Goal: Check status

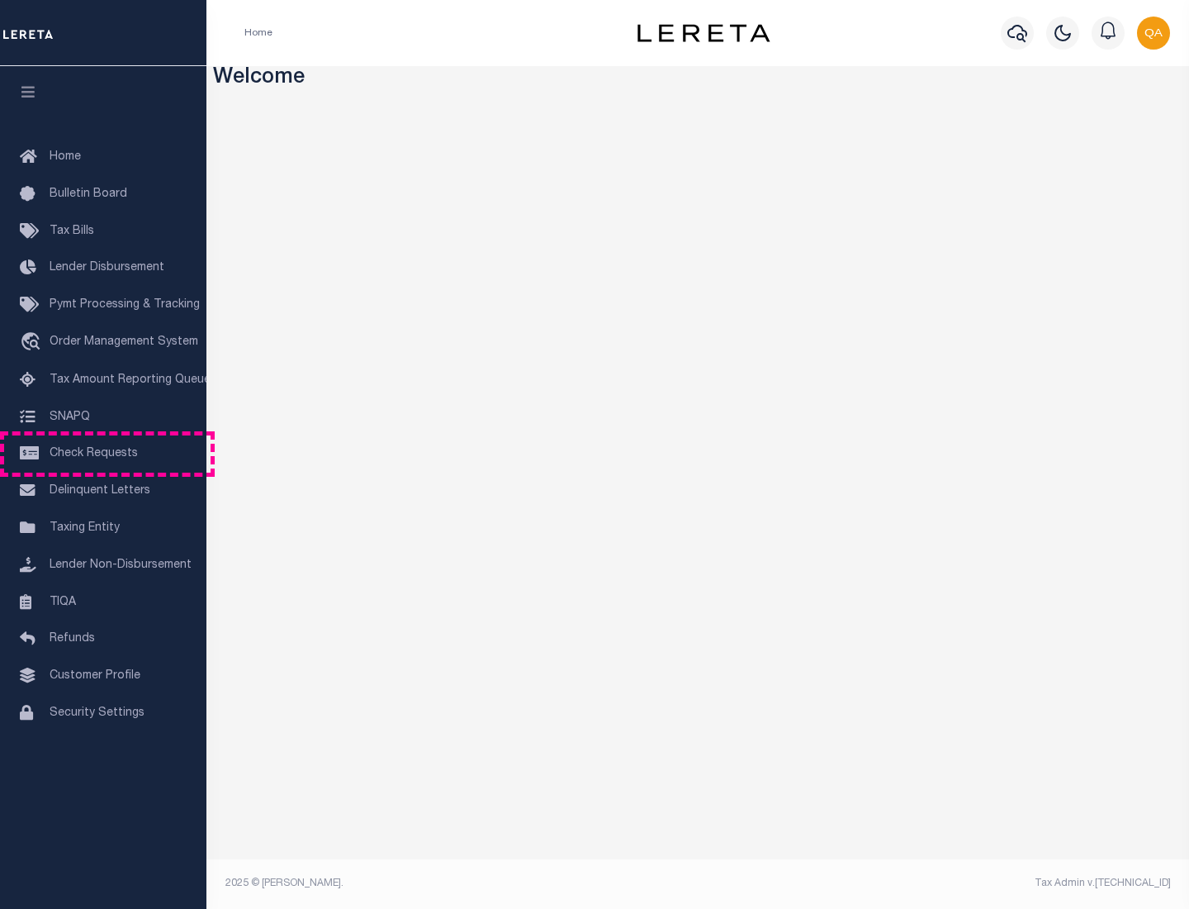
click at [103, 453] on span "Check Requests" at bounding box center [94, 454] width 88 height 12
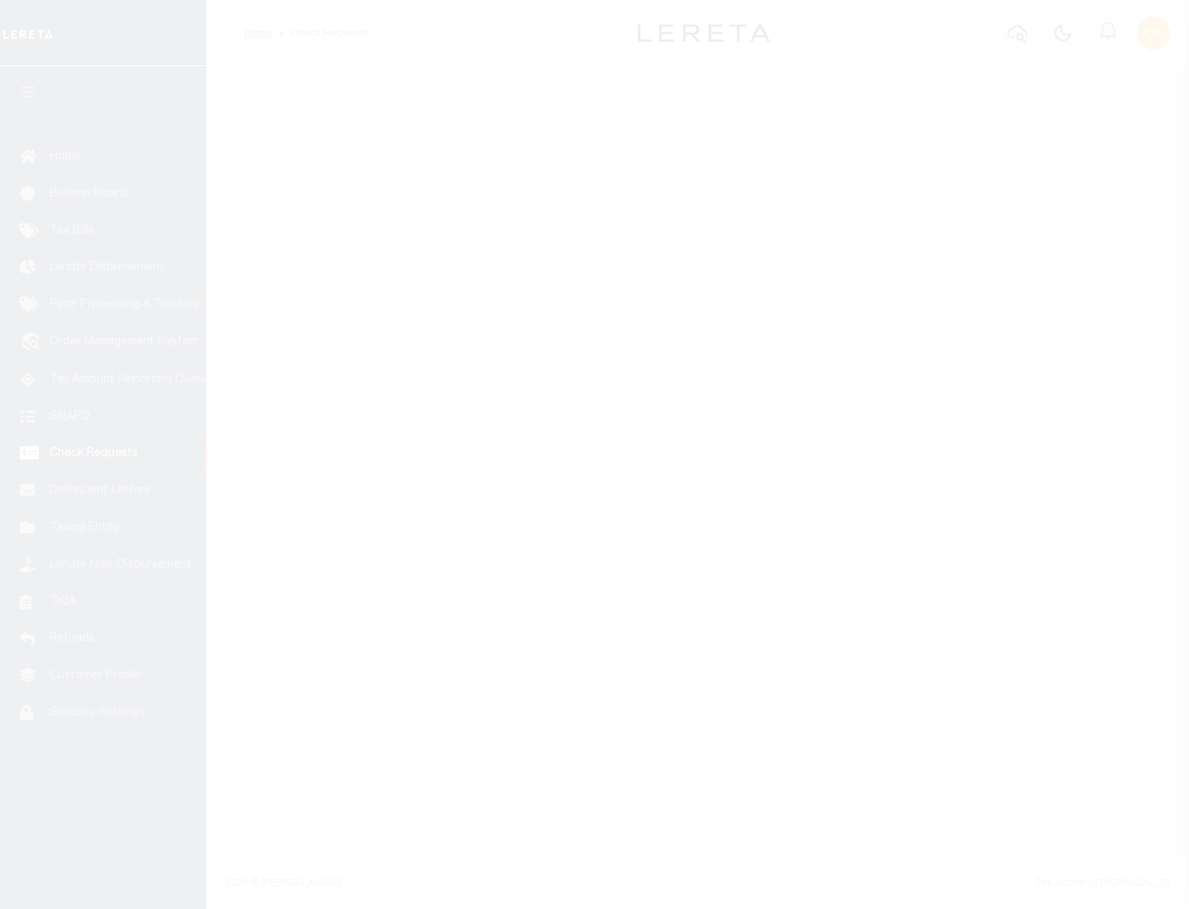
select select "50"
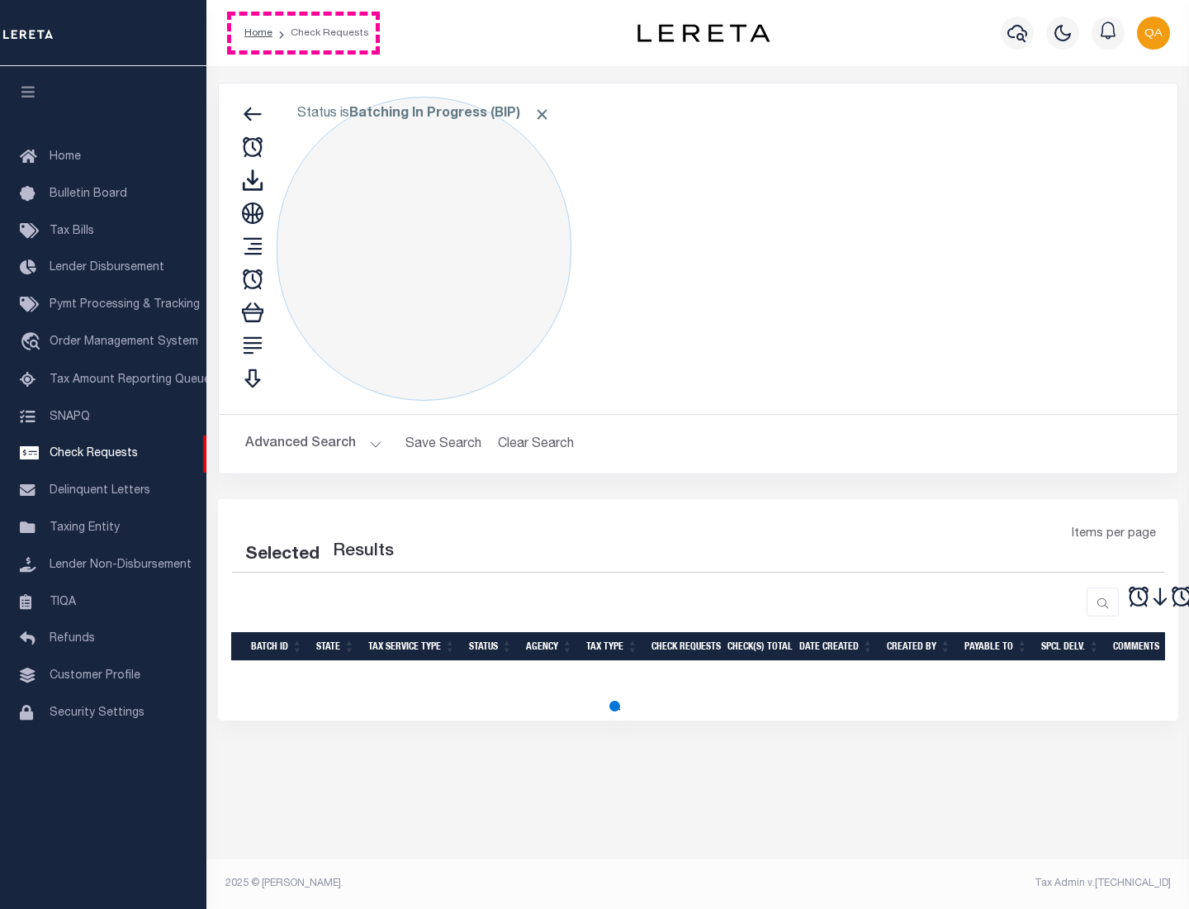
select select "50"
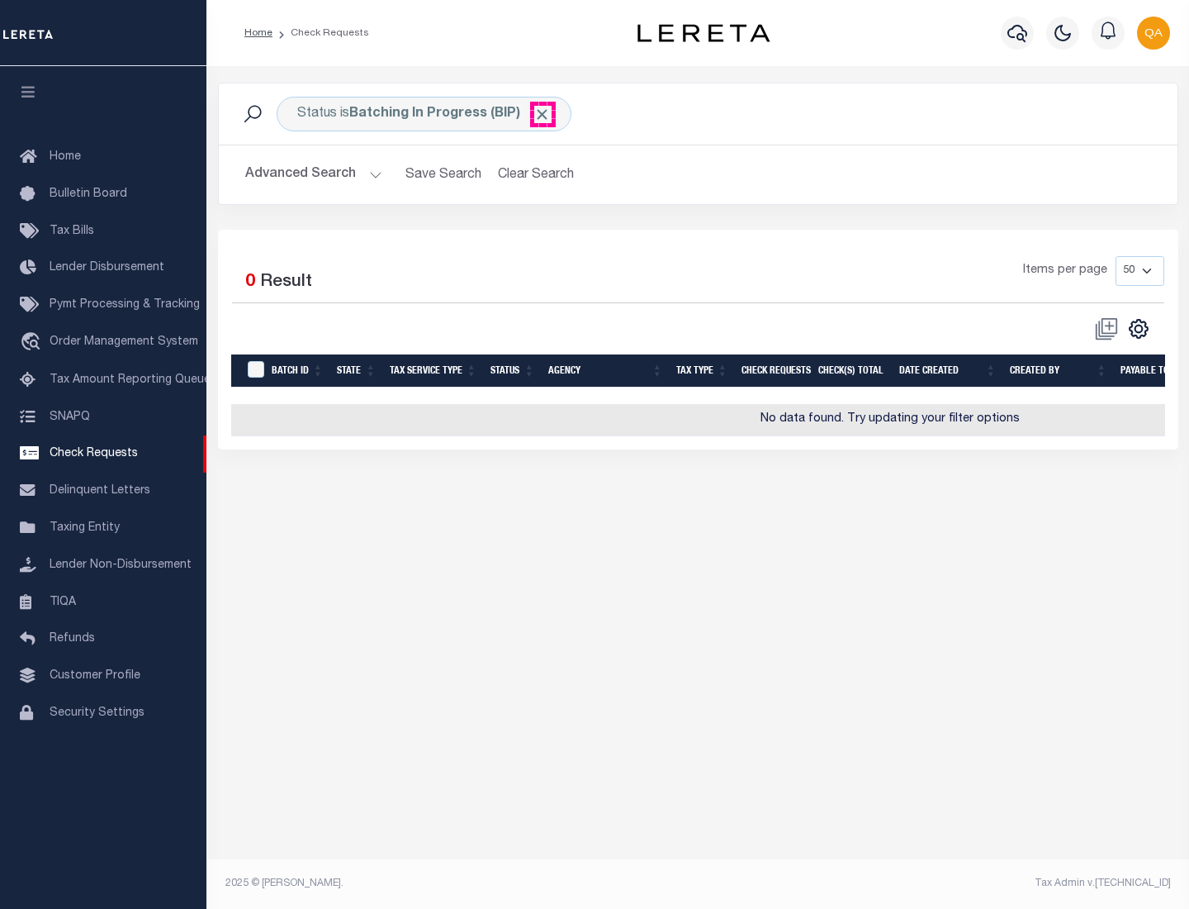
click at [543, 114] on span "Click to Remove" at bounding box center [542, 114] width 17 height 17
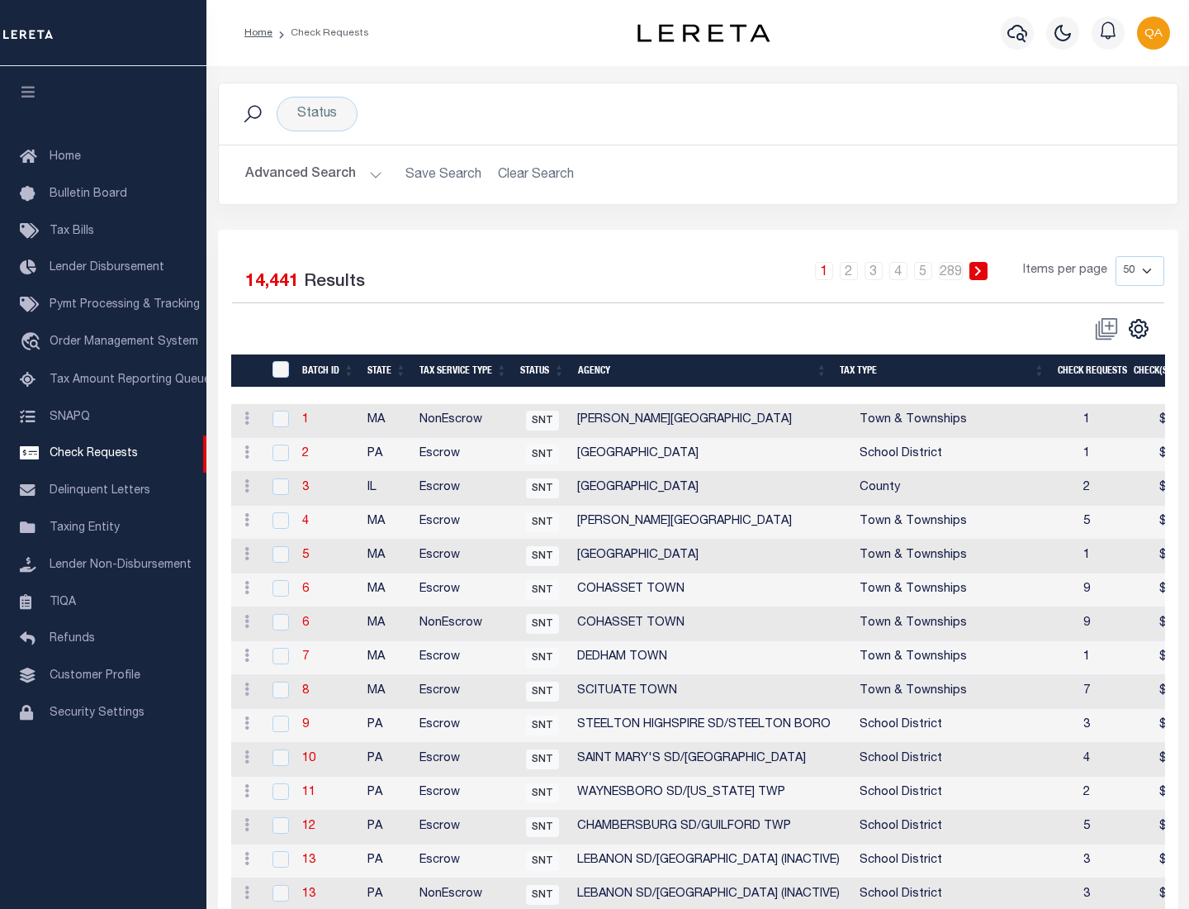
scroll to position [796, 0]
